Goal: Task Accomplishment & Management: Manage account settings

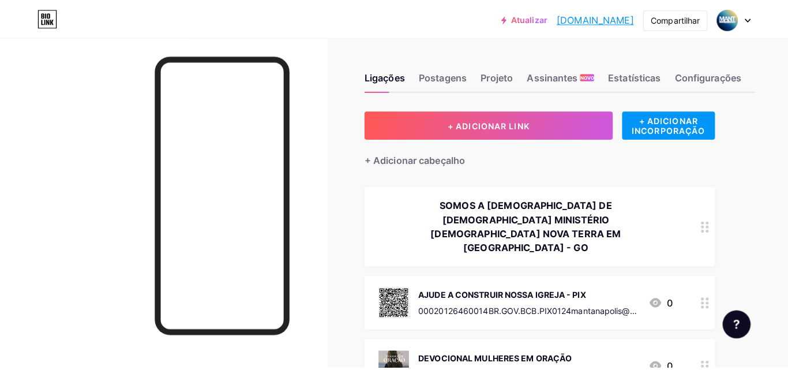
scroll to position [23, 0]
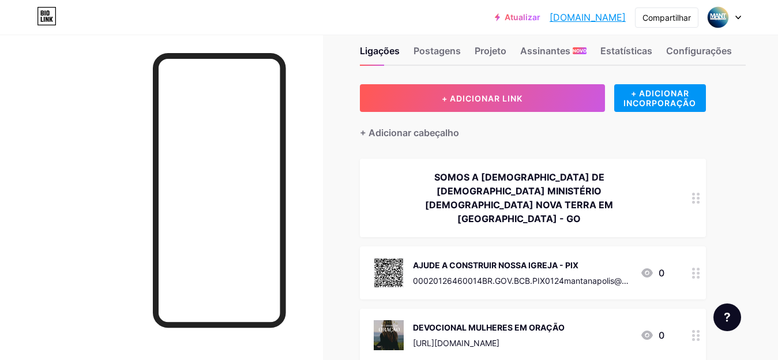
click at [486, 275] on div "00020126460014BR.GOV.BCB.PIX0124mantanapolis@hotmail.com5204000053039865802BR59…" at bounding box center [522, 281] width 218 height 12
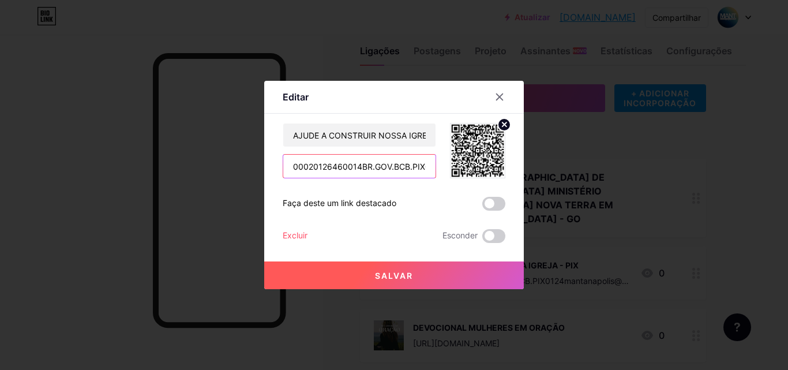
click at [384, 172] on input "00020126460014BR.GOV.BCB.PIX0124mantanapolis@hotmail.com5204000053039865802BR59…" at bounding box center [359, 166] width 152 height 23
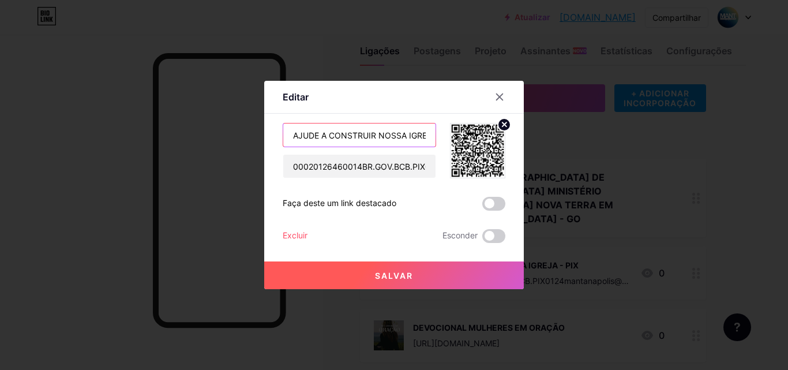
click at [378, 129] on input "AJUDE A CONSTRUIR NOSSA IGREJA - PIX" at bounding box center [359, 134] width 152 height 23
click at [289, 130] on input "AJUDE A CONSTRUIR NOSSA IGREJA - PIX" at bounding box center [359, 134] width 152 height 23
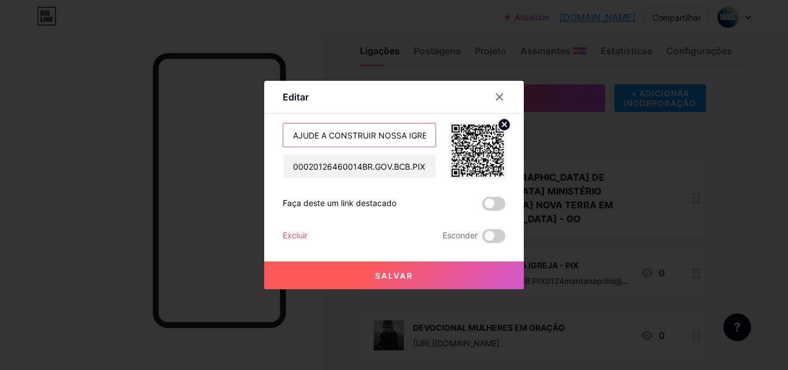
scroll to position [0, 32]
drag, startPoint x: 289, startPoint y: 130, endPoint x: 448, endPoint y: 131, distance: 159.8
click at [448, 131] on div "AJUDE A CONSTRUIR NOSSA IGREJA - PIX 00020126460014BR.GOV.BCB.PIX0124mantanapol…" at bounding box center [394, 150] width 223 height 55
click at [409, 138] on input "AJUDE A CONSTRUIR NOSSA IGREJA - PIX" at bounding box center [359, 134] width 152 height 23
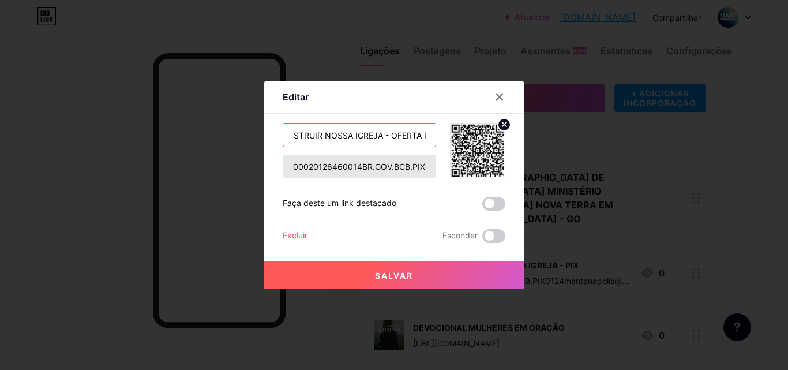
type input "AJUDE A CONSTRUIR NOSSA IGREJA - OFERTA PIX"
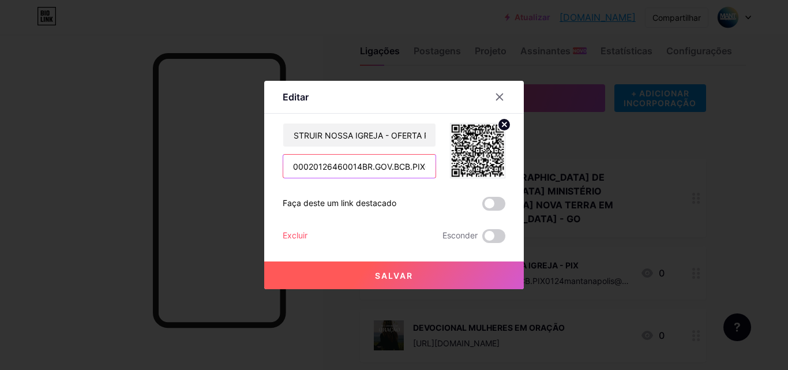
scroll to position [0, 0]
click at [415, 162] on input "00020126460014BR.GOV.BCB.PIX0124mantanapolis@hotmail.com5204000053039865802BR59…" at bounding box center [359, 166] width 152 height 23
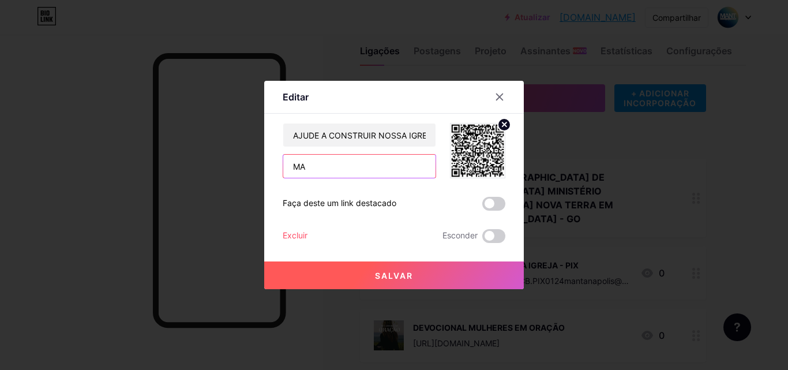
type input "M"
type input "EMAIL: [EMAIL_ADDRESS][DOMAIN_NAME]"
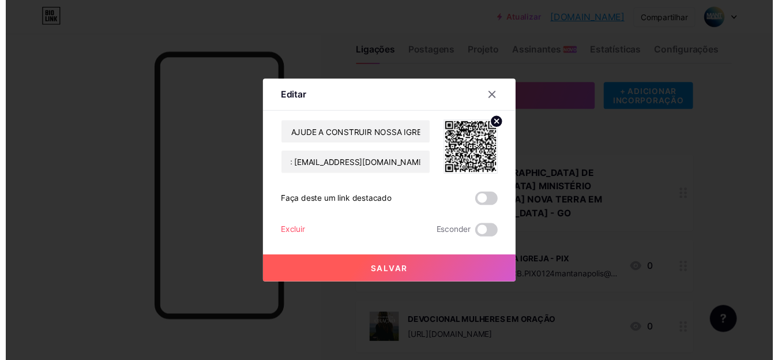
scroll to position [0, 0]
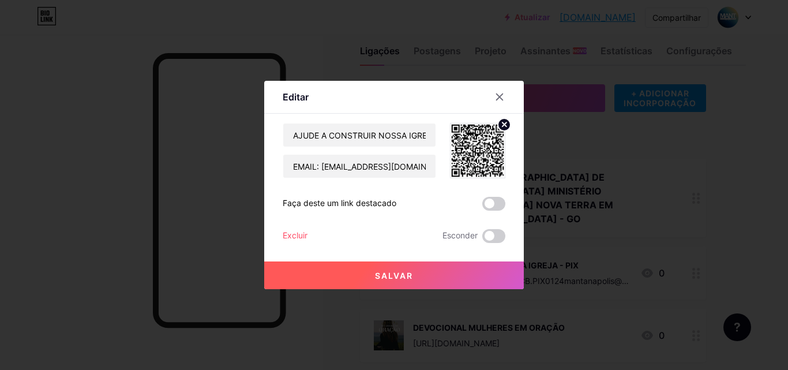
click at [384, 280] on font "Salvar" at bounding box center [394, 276] width 38 height 10
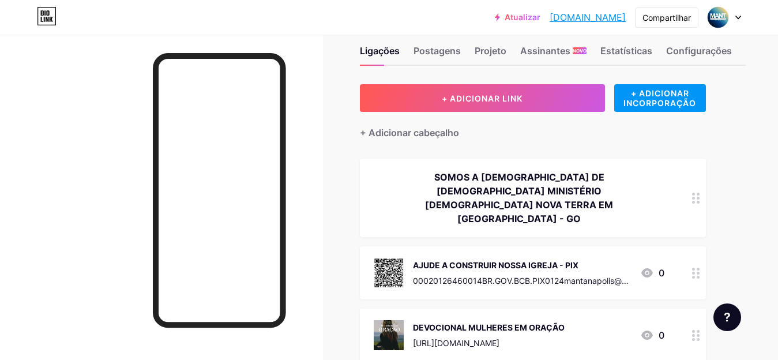
click at [631, 266] on div "AJUDE A CONSTRUIR NOSSA IGREJA - PIX 00020126460014BR.GOV.BCB.PIX0124mantanapol…" at bounding box center [533, 272] width 346 height 53
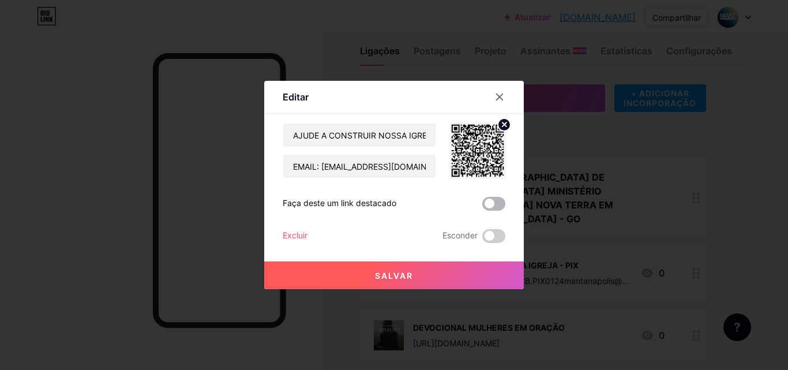
click at [489, 200] on span at bounding box center [493, 204] width 23 height 14
click at [482, 207] on input "checkbox" at bounding box center [482, 207] width 0 height 0
click at [428, 274] on button "Salvar" at bounding box center [394, 275] width 260 height 28
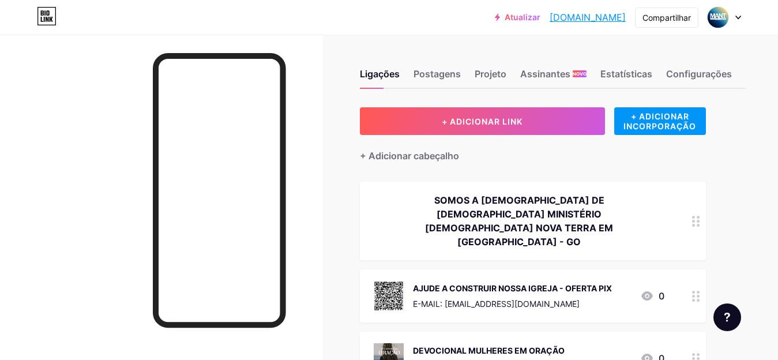
click at [617, 281] on div "AJUDE A CONSTRUIR NOSSA IGREJA - OFERTA PIX E-MAIL: [EMAIL_ADDRESS][DOMAIN_NAME…" at bounding box center [519, 296] width 291 height 30
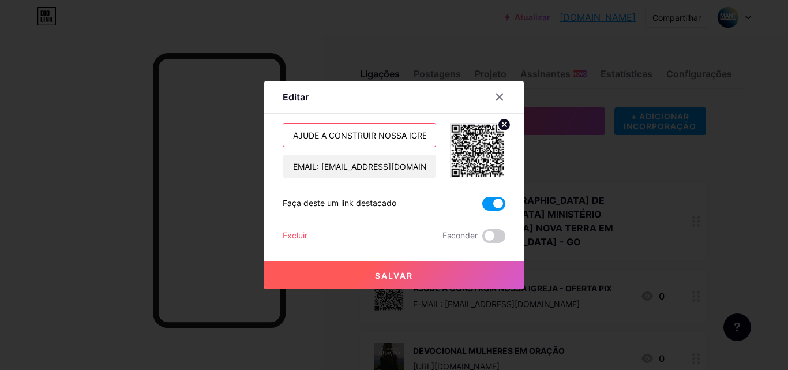
scroll to position [0, 65]
drag, startPoint x: 402, startPoint y: 144, endPoint x: 450, endPoint y: 139, distance: 48.7
click at [450, 139] on div "AJUDE A CONSTRUIR NOSSA IGREJA - OFERTA PIX EMAIL: [EMAIL_ADDRESS][DOMAIN_NAME]" at bounding box center [394, 150] width 223 height 55
click at [409, 135] on input "AJUDE A CONSTRUIR NOSSA IGREJA - OFERTA PIX" at bounding box center [359, 134] width 152 height 23
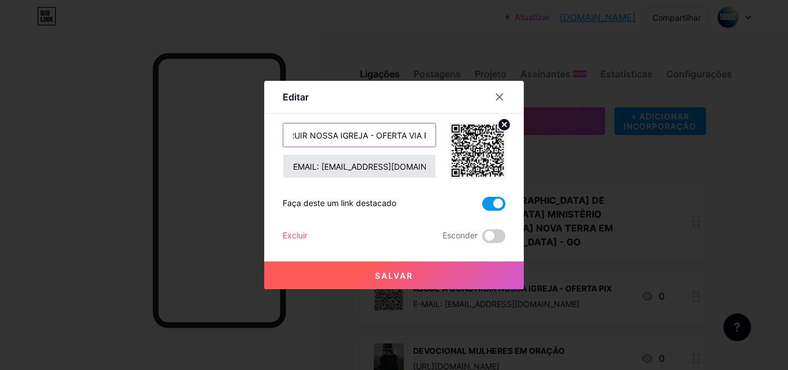
type input "AJUDE A CONSTRUIR NOSSA IGREJA - OFERTA VIA PIX"
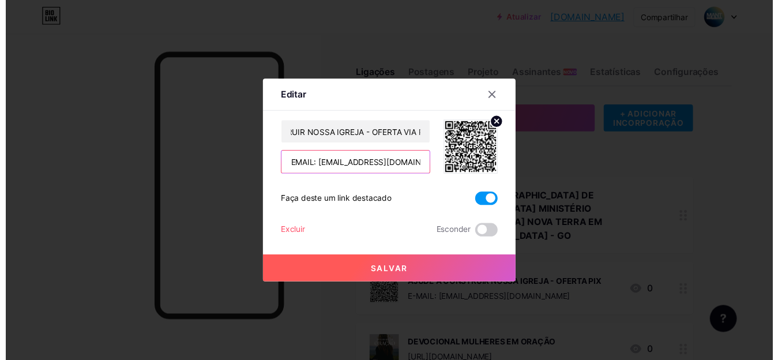
scroll to position [0, 0]
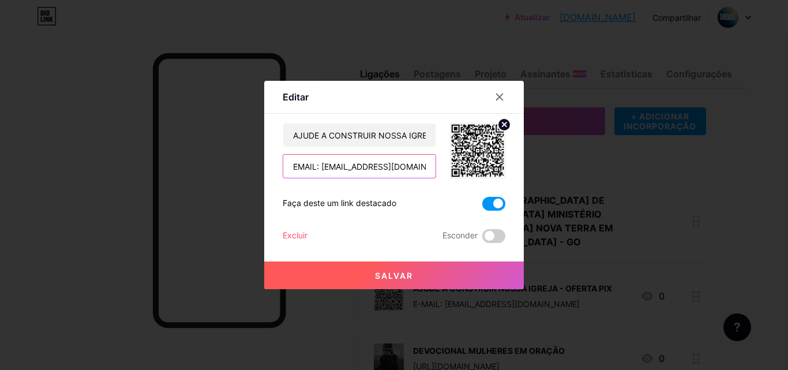
click at [290, 164] on input "EMAIL: [EMAIL_ADDRESS][DOMAIN_NAME]" at bounding box center [359, 166] width 152 height 23
type input "CHAVE PIX EMAIL: [EMAIL_ADDRESS][DOMAIN_NAME]"
click at [460, 272] on button "Salvar" at bounding box center [394, 275] width 260 height 28
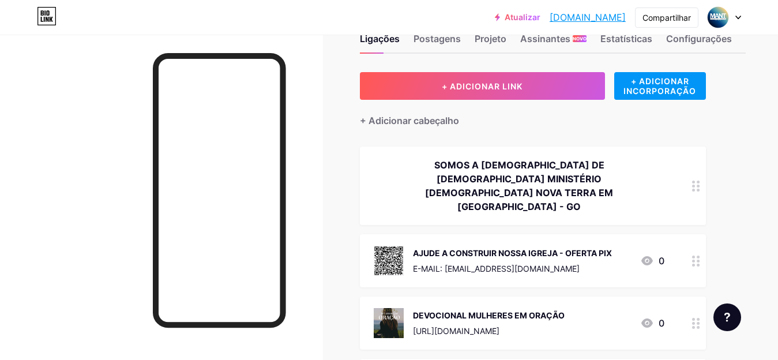
scroll to position [104, 0]
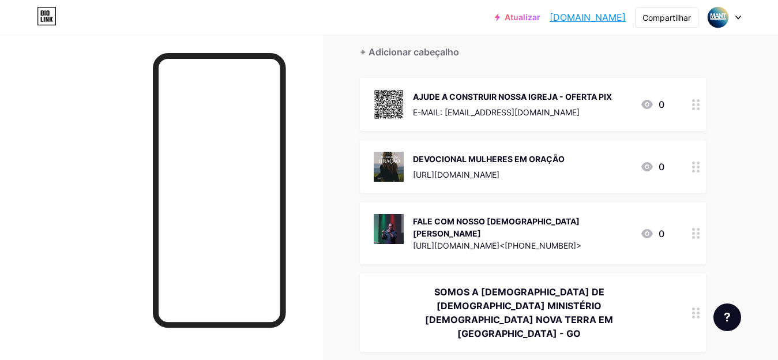
click at [754, 224] on div "Ligações Postagens Projeto Assinantes NOVO Estatísticas Configurações + ADICION…" at bounding box center [397, 226] width 795 height 590
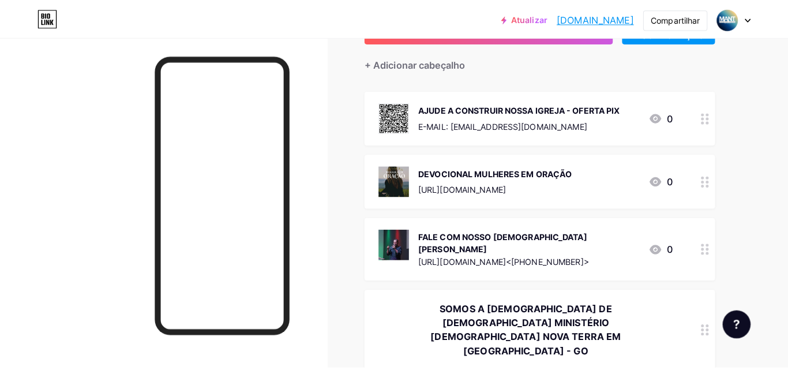
scroll to position [88, 0]
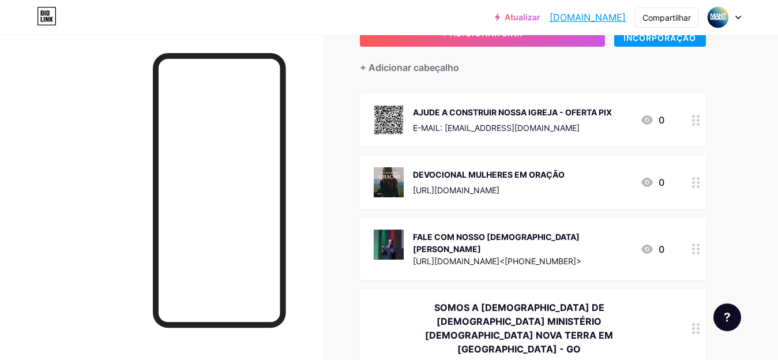
click at [549, 134] on div "AJUDE A CONSTRUIR NOSSA IGREJA - OFERTA PIX E-MAIL: MANTANAPOLIS@HOTMAIL.COM" at bounding box center [512, 120] width 199 height 30
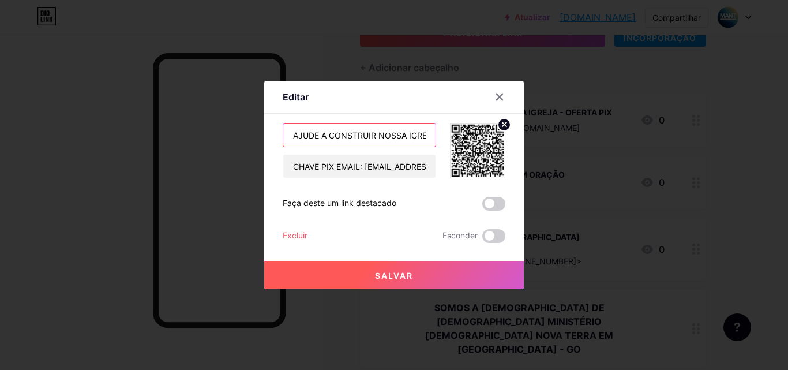
click at [338, 144] on input "AJUDE A CONSTRUIR NOSSA IGREJA - OFERTA VIA PIX" at bounding box center [359, 134] width 152 height 23
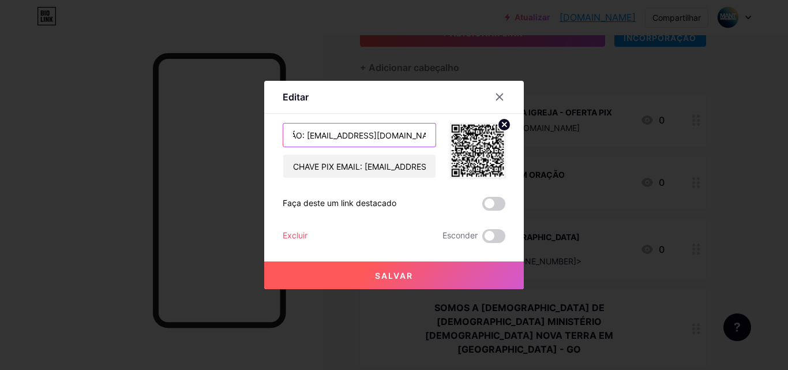
drag, startPoint x: 371, startPoint y: 132, endPoint x: 399, endPoint y: 136, distance: 28.1
click at [399, 136] on input "CHAVE PIX PARA OFERTA NA CONSTRUÇÃO: MANTANAPOLIS@GMAIL.COM" at bounding box center [359, 134] width 152 height 23
type input "CHAVE PIX PARA OFERTA NA CONSTRUÇÃO: MANTANAPOLIS@HOTMAIL.COM"
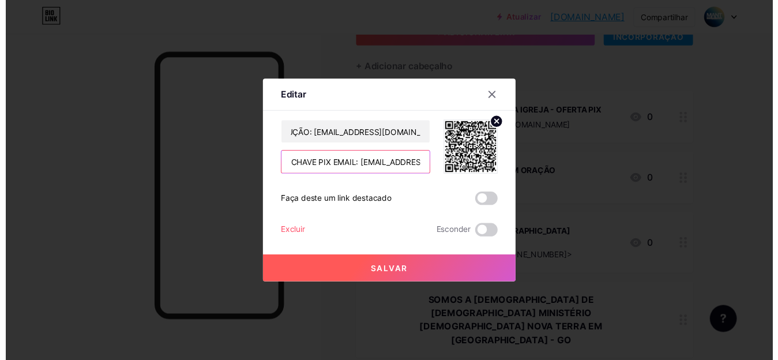
scroll to position [0, 0]
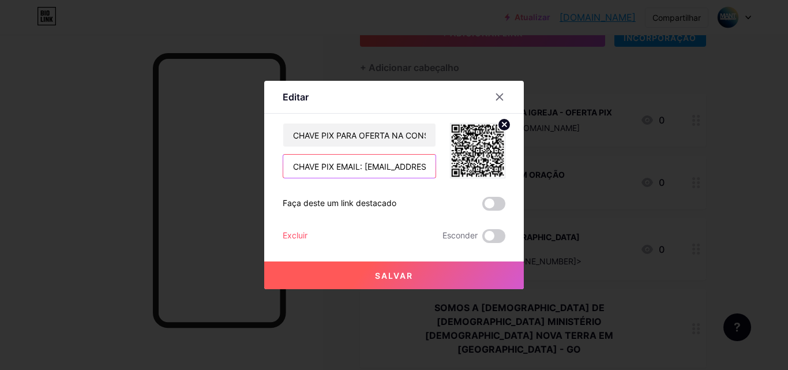
click at [378, 175] on input "CHAVE PIX EMAIL: MANTANAPOLIS@HOTMAIL.COM" at bounding box center [359, 166] width 152 height 23
click at [395, 274] on font "Salvar" at bounding box center [394, 276] width 38 height 10
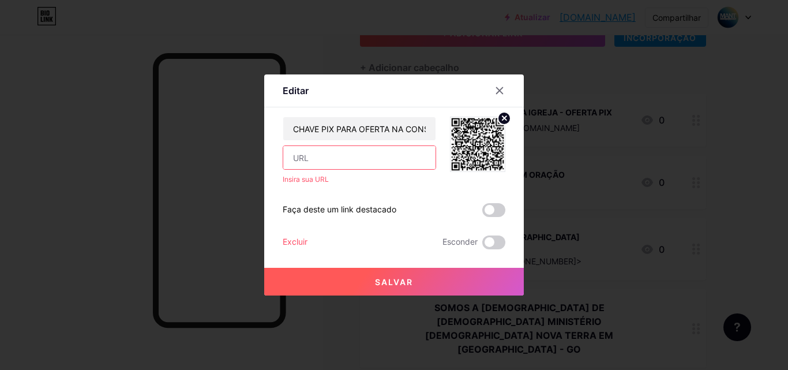
click at [360, 165] on input "text" at bounding box center [359, 157] width 152 height 23
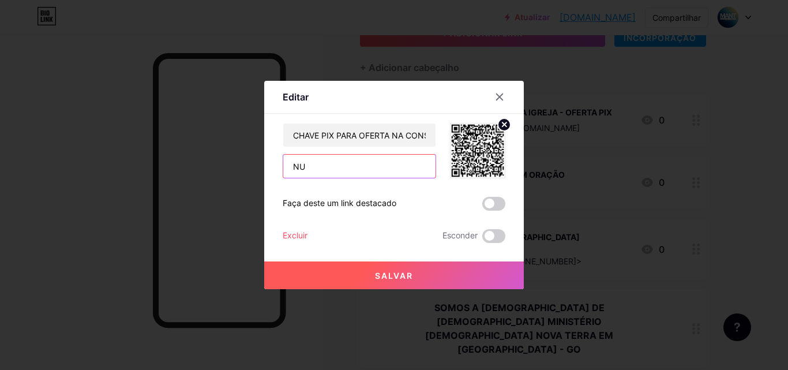
type input "N"
click at [482, 201] on span at bounding box center [493, 204] width 23 height 14
click at [482, 207] on input "checkbox" at bounding box center [482, 207] width 0 height 0
click at [374, 156] on input "text" at bounding box center [359, 166] width 152 height 23
type input "OU UTILIZE O QR CODE"
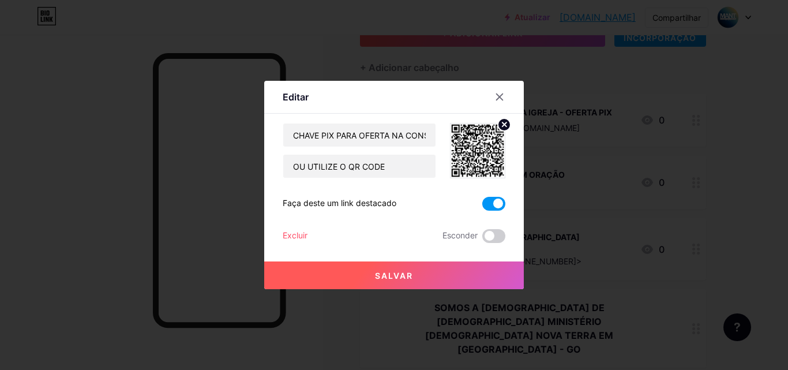
click at [428, 265] on button "Salvar" at bounding box center [394, 275] width 260 height 28
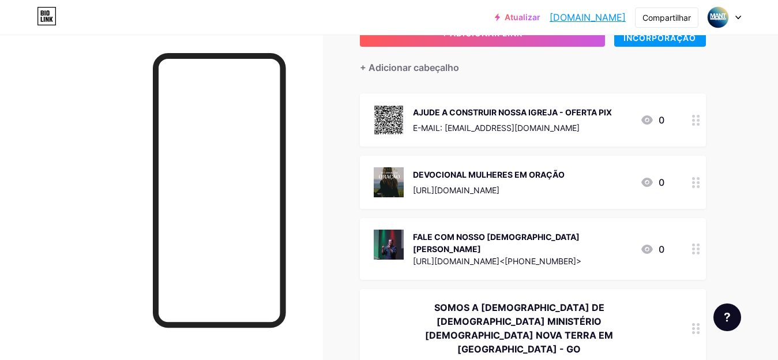
click at [346, 138] on div "Ligações Postagens Projeto Assinantes NOVO Estatísticas Configurações + ADICION…" at bounding box center [397, 241] width 795 height 590
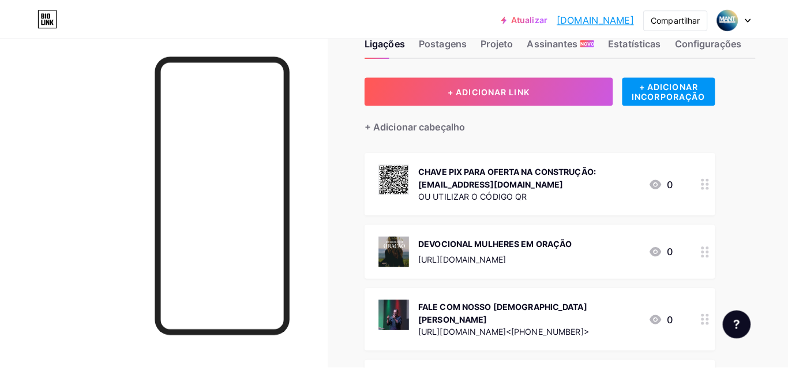
scroll to position [42, 0]
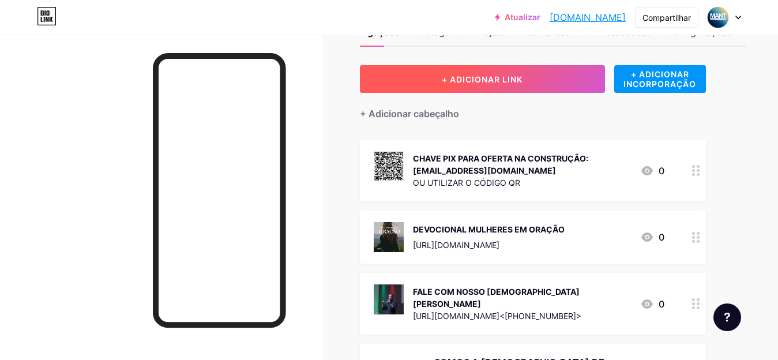
click at [471, 74] on font "+ ADICIONAR LINK" at bounding box center [482, 79] width 81 height 10
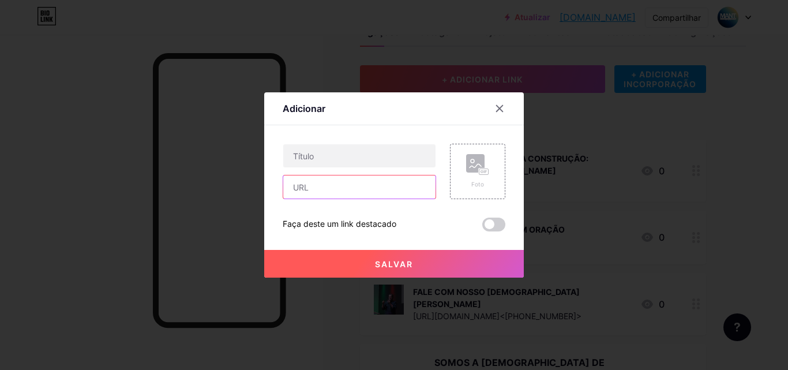
click at [340, 189] on input "text" at bounding box center [359, 186] width 152 height 23
type input "00020126460014BR.GOV.BCB.PIX0124mantanapolis@hotmail.com5204000053039865802BR59…"
click at [388, 256] on button "Salvar" at bounding box center [394, 264] width 260 height 28
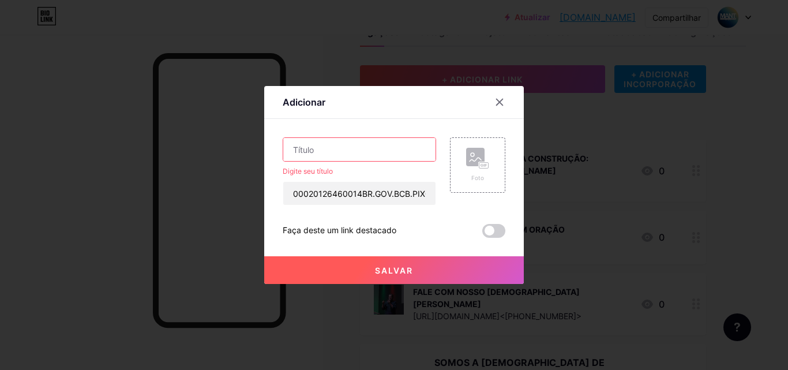
click at [336, 159] on input "text" at bounding box center [359, 149] width 152 height 23
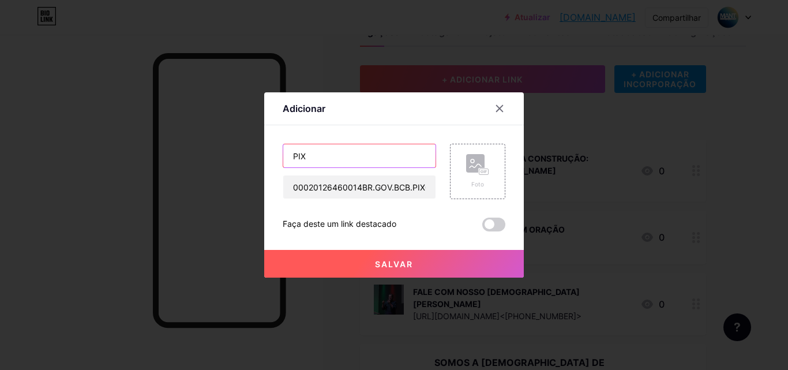
type input "PIX"
